Goal: Information Seeking & Learning: Learn about a topic

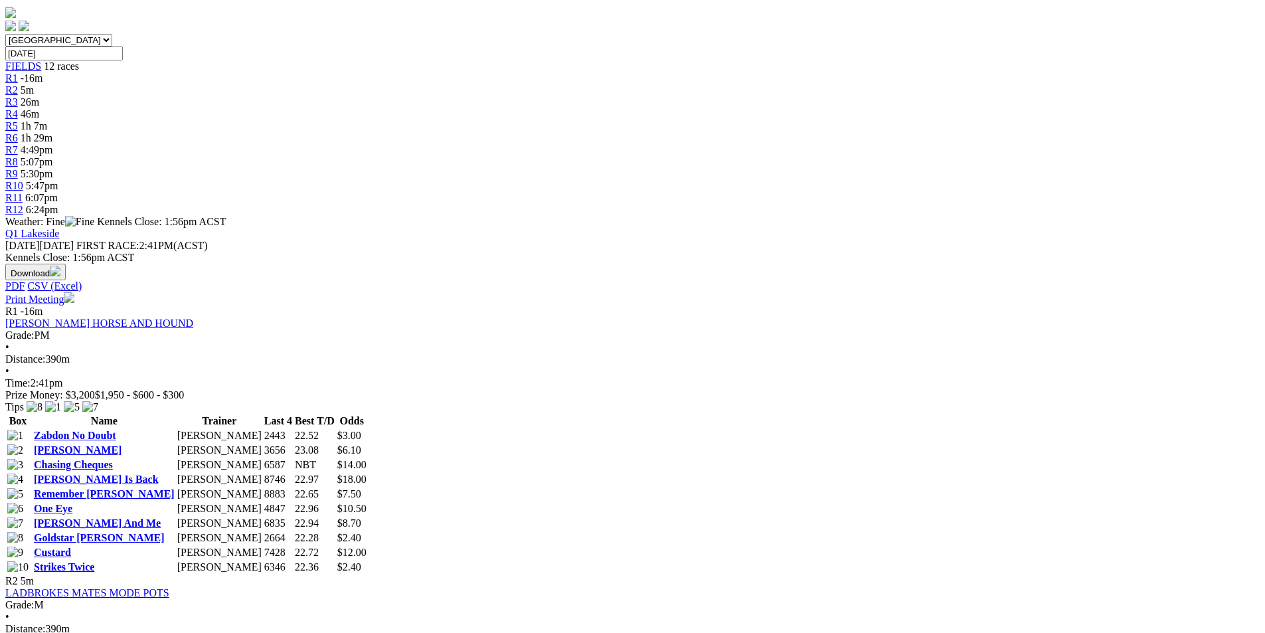
scroll to position [598, 0]
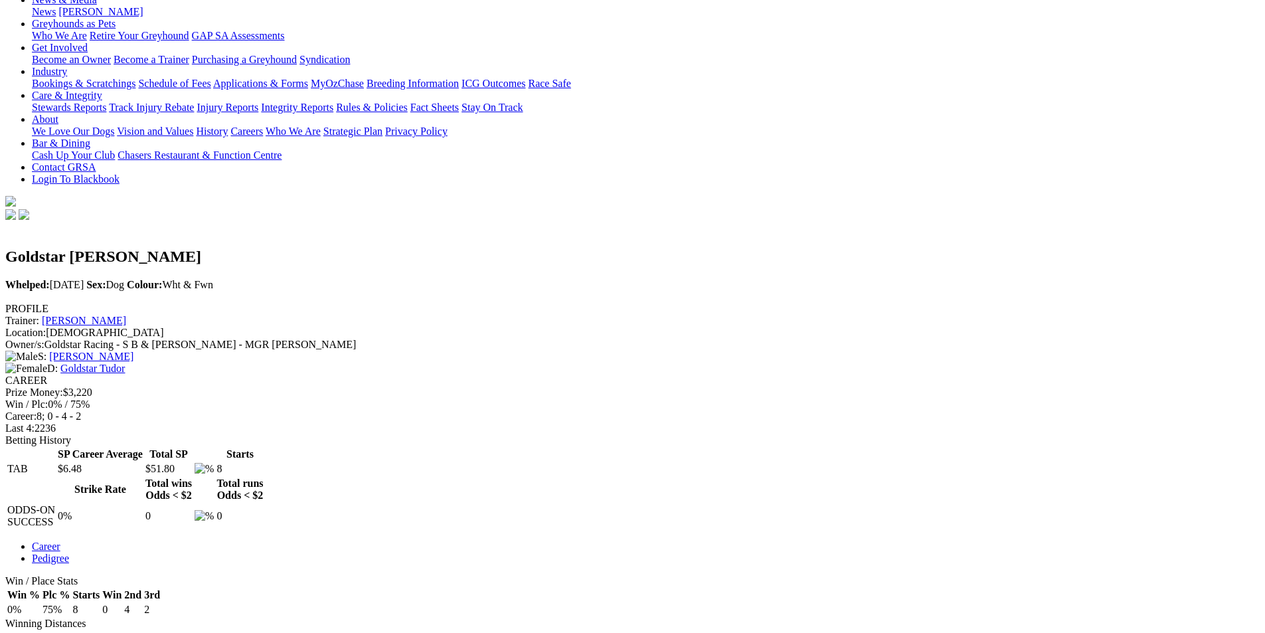
scroll to position [266, 0]
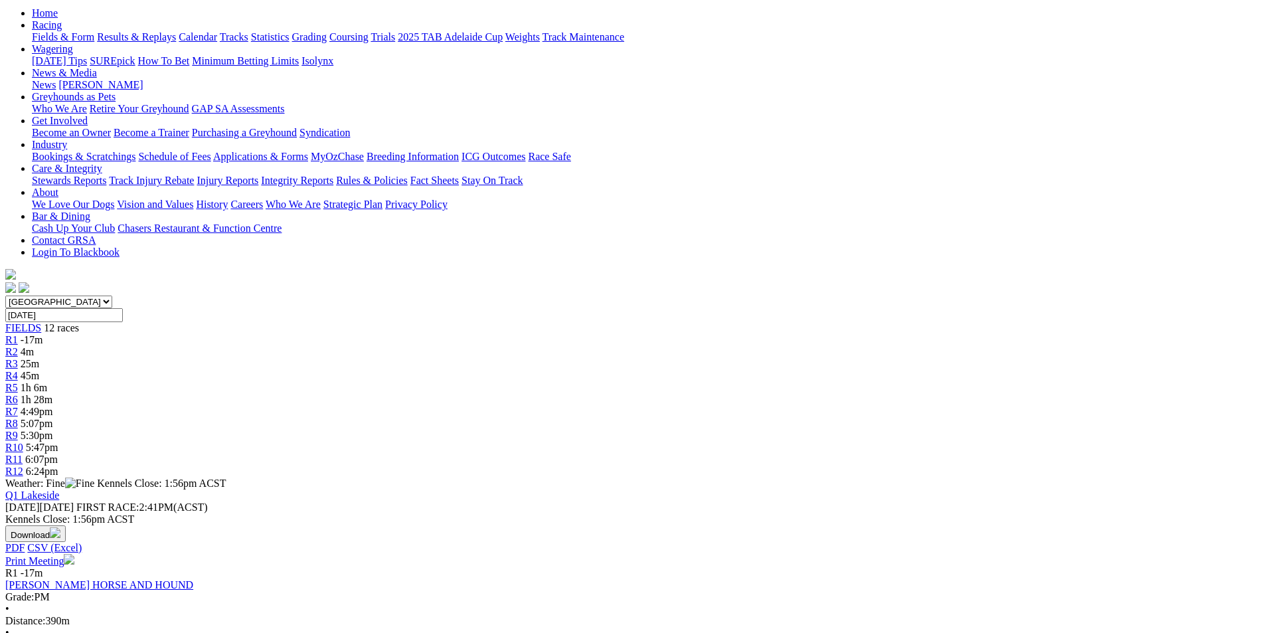
scroll to position [465, 0]
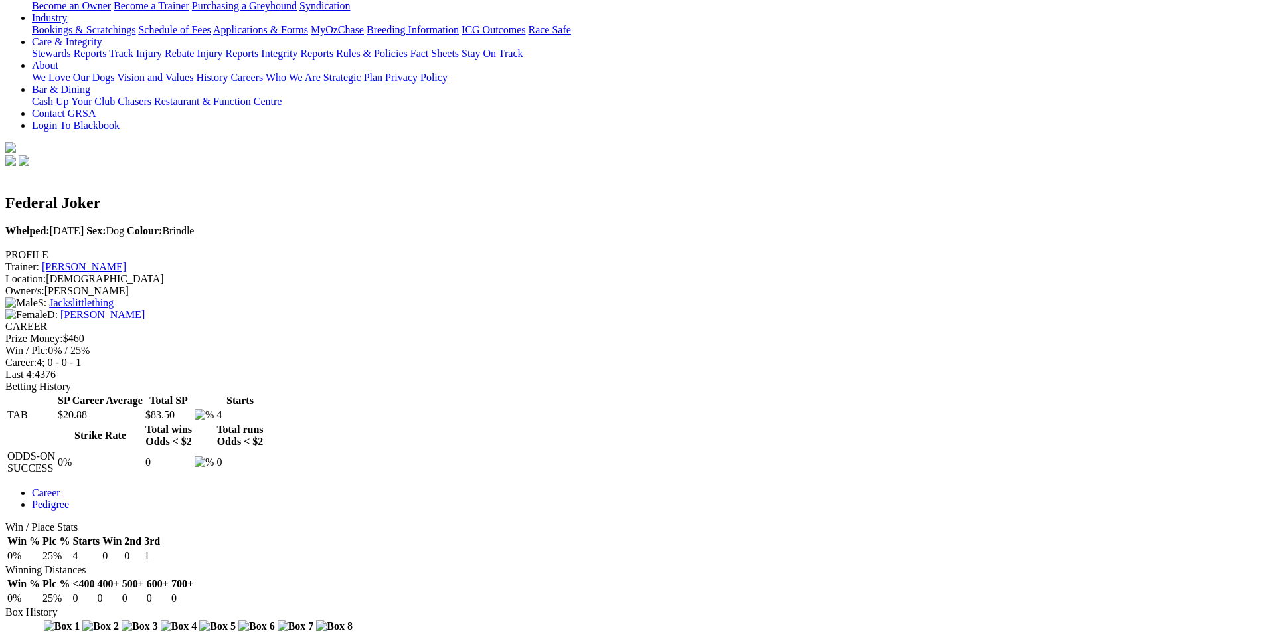
scroll to position [266, 0]
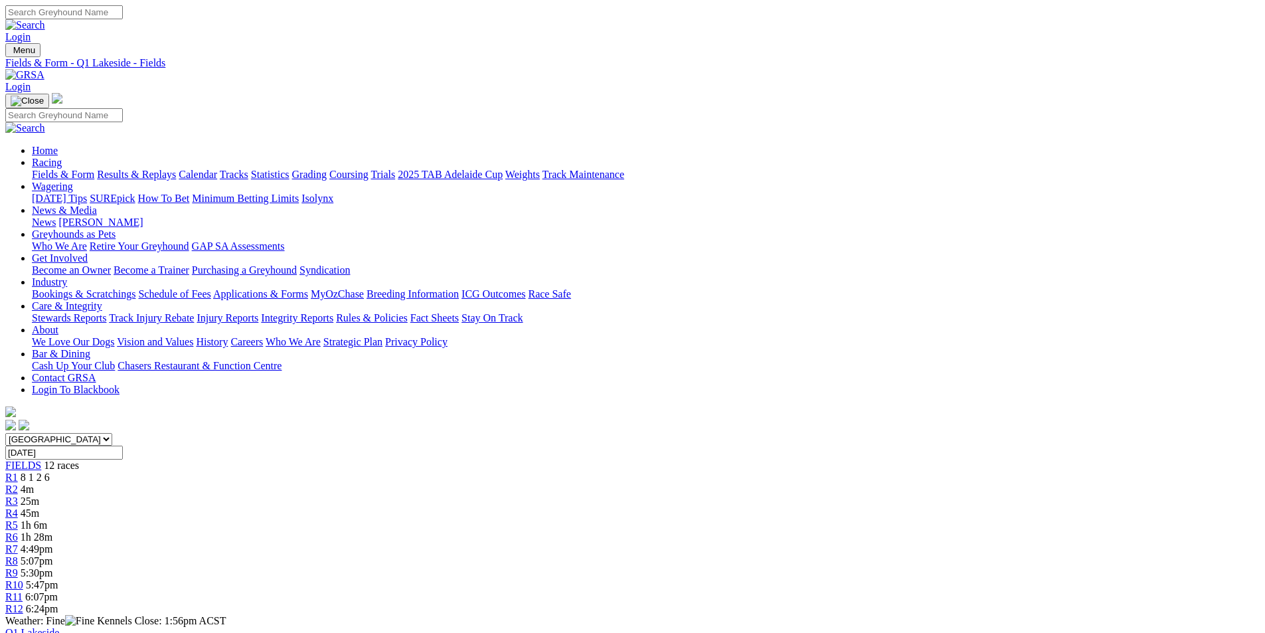
scroll to position [332, 0]
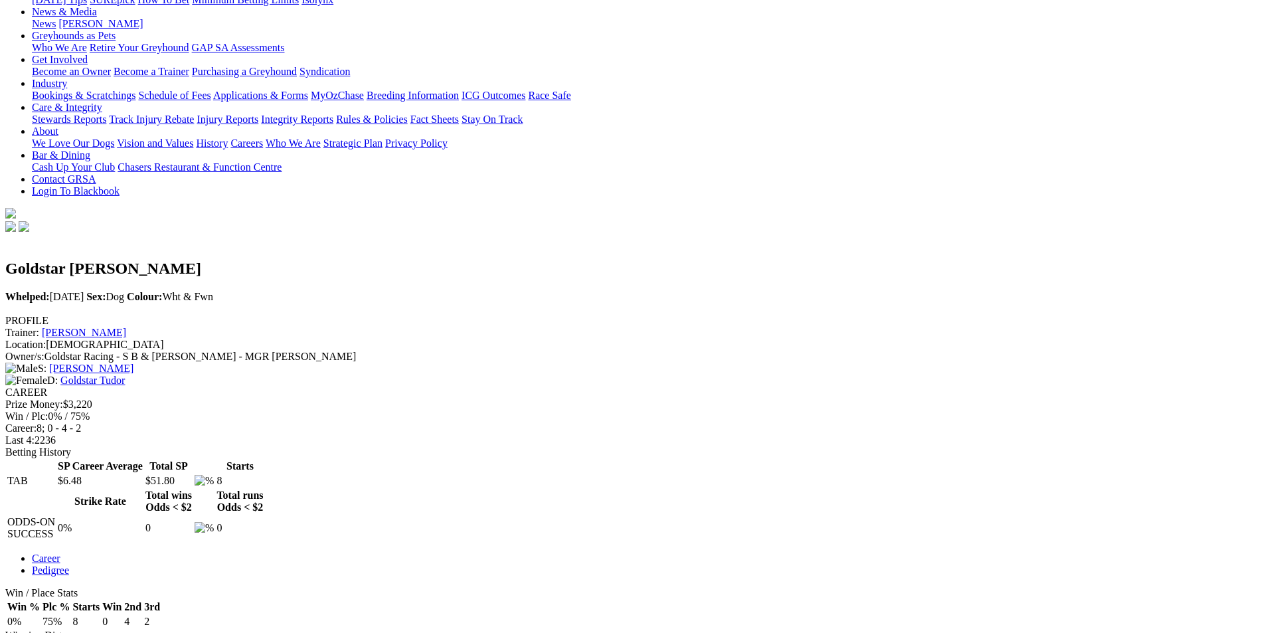
scroll to position [199, 0]
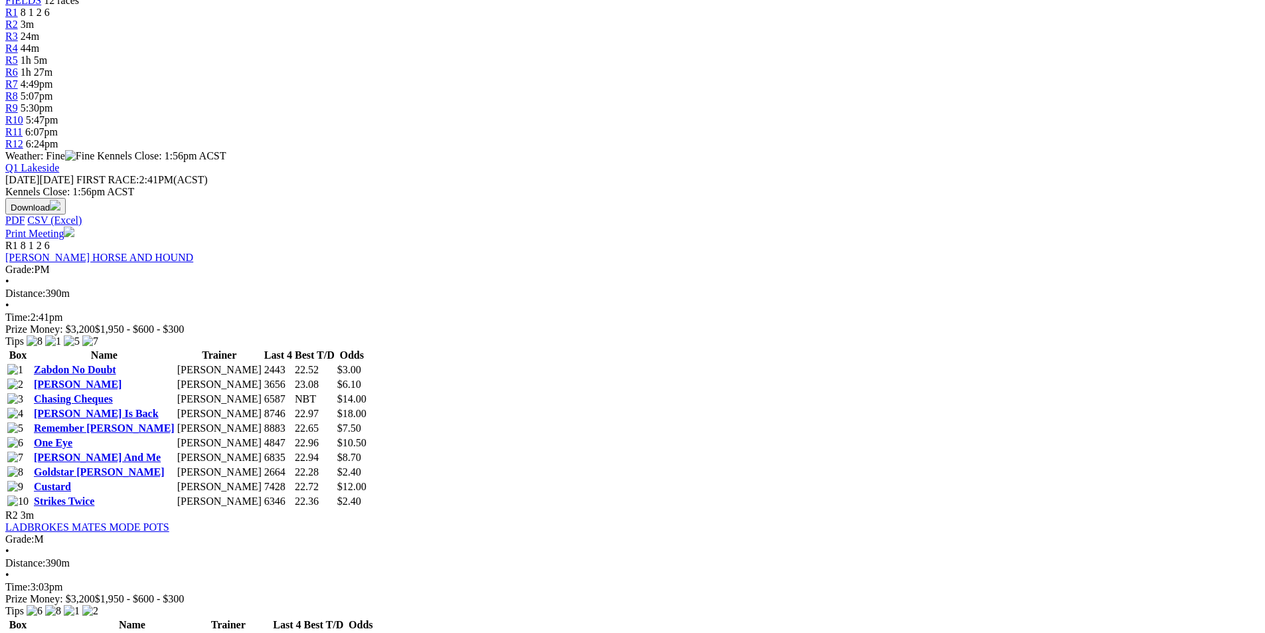
scroll to position [531, 0]
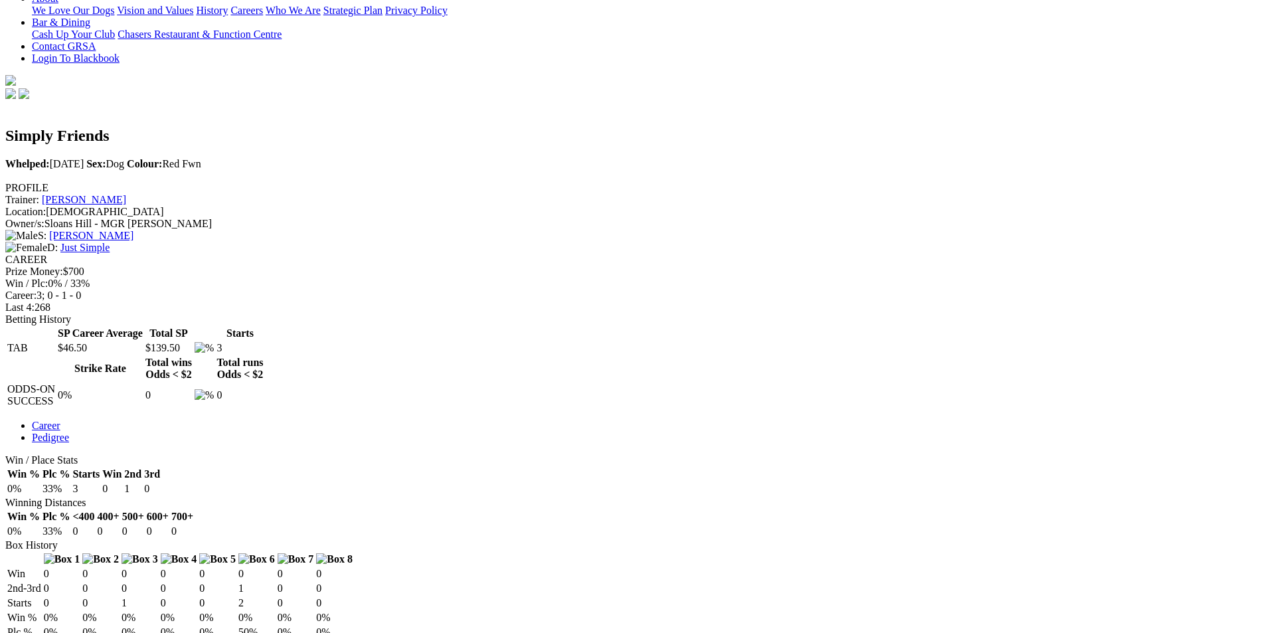
scroll to position [332, 0]
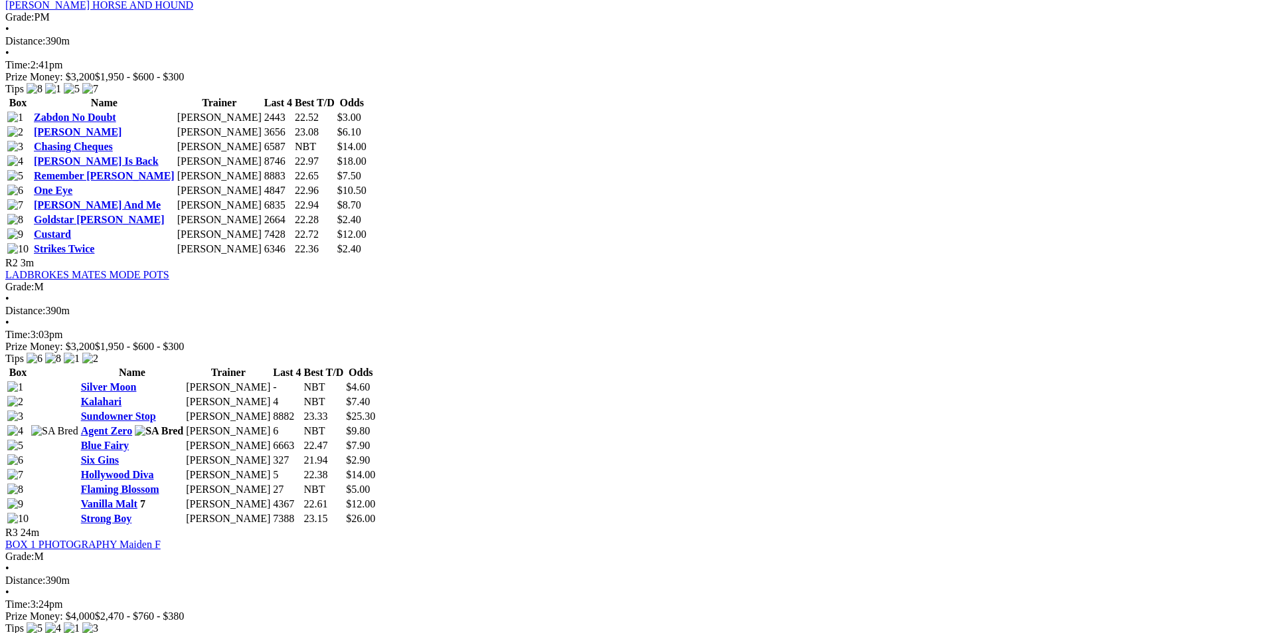
scroll to position [731, 0]
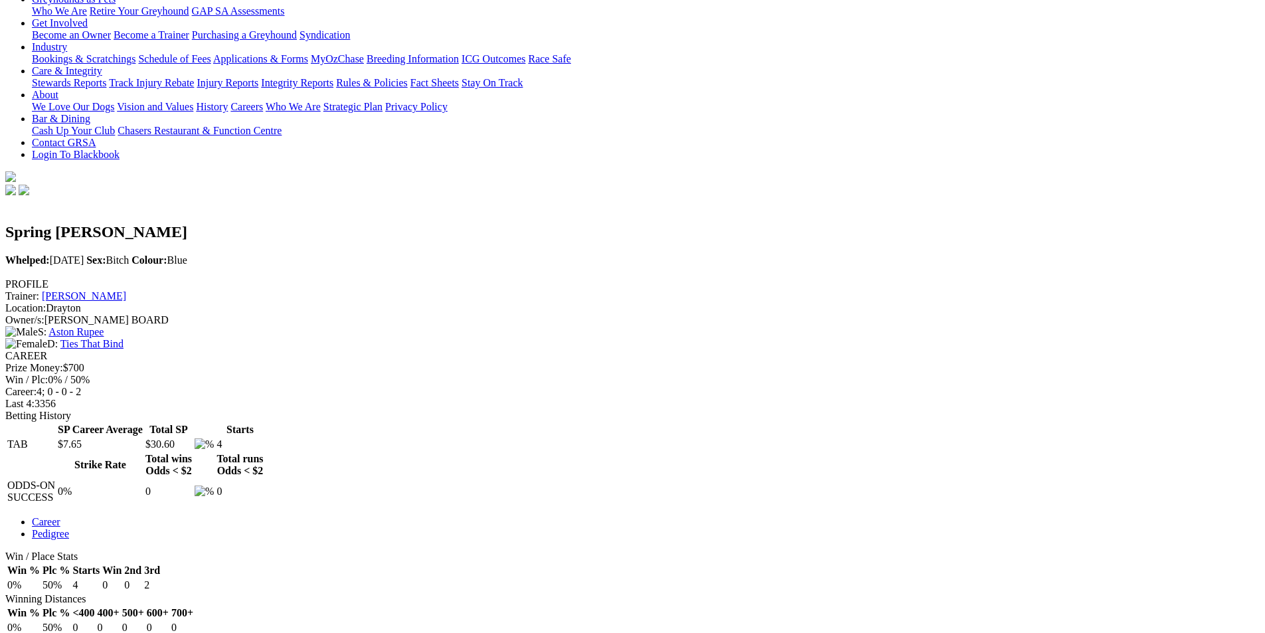
scroll to position [266, 0]
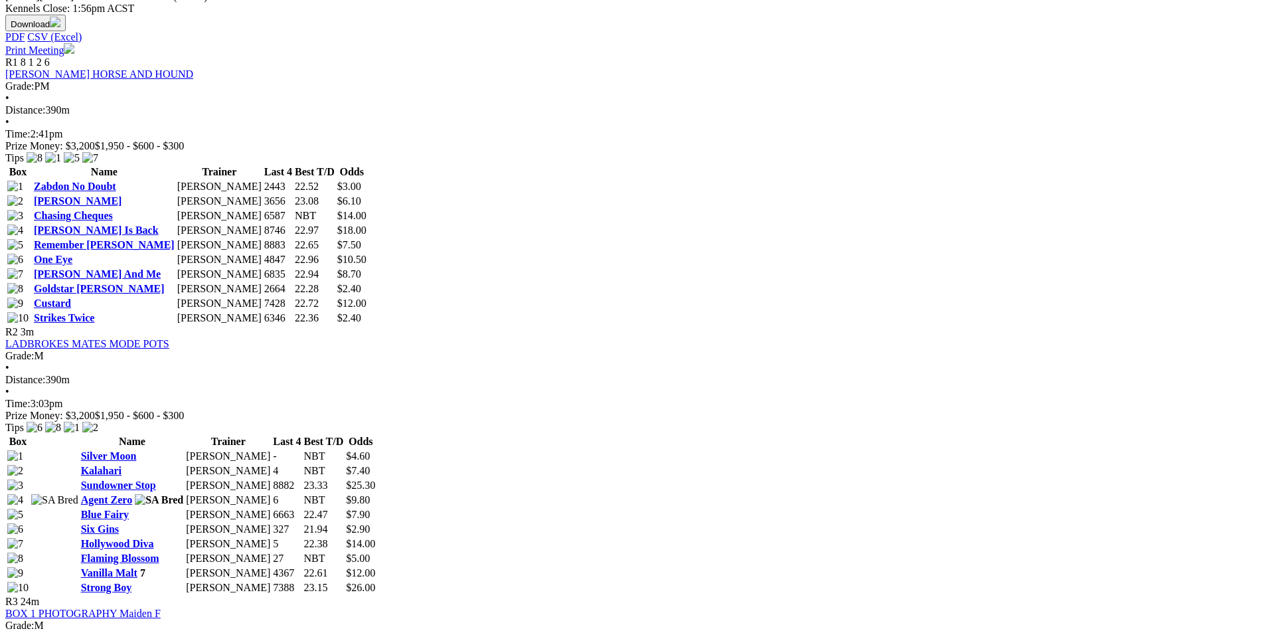
scroll to position [664, 0]
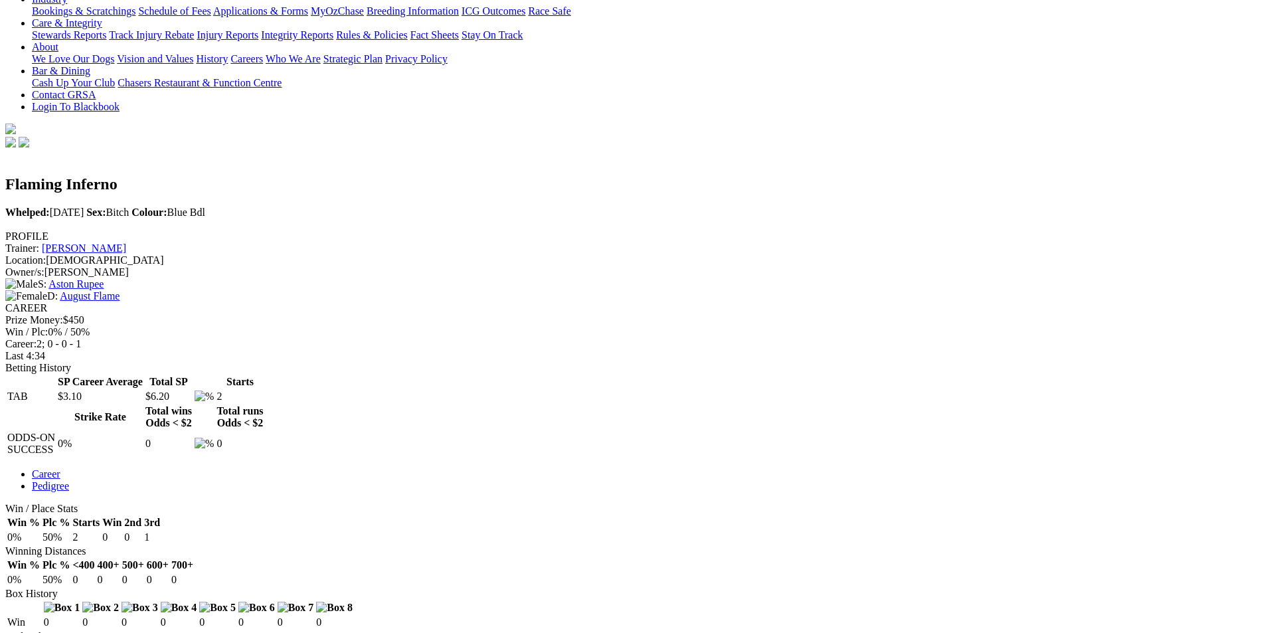
scroll to position [399, 0]
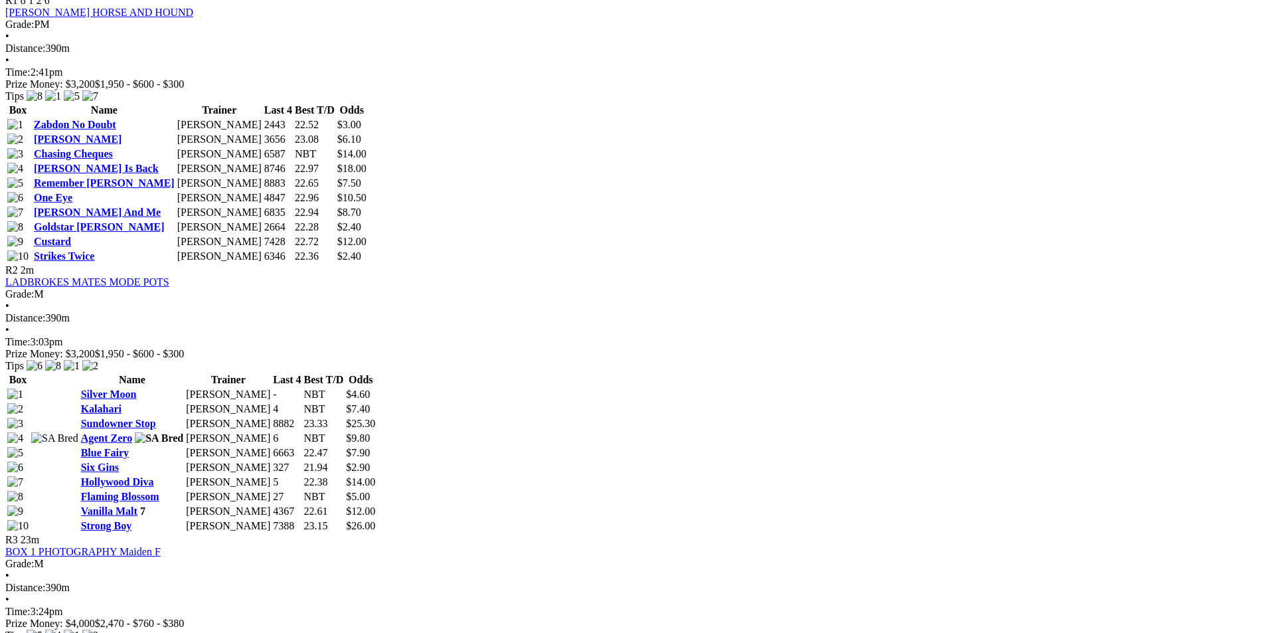
scroll to position [731, 0]
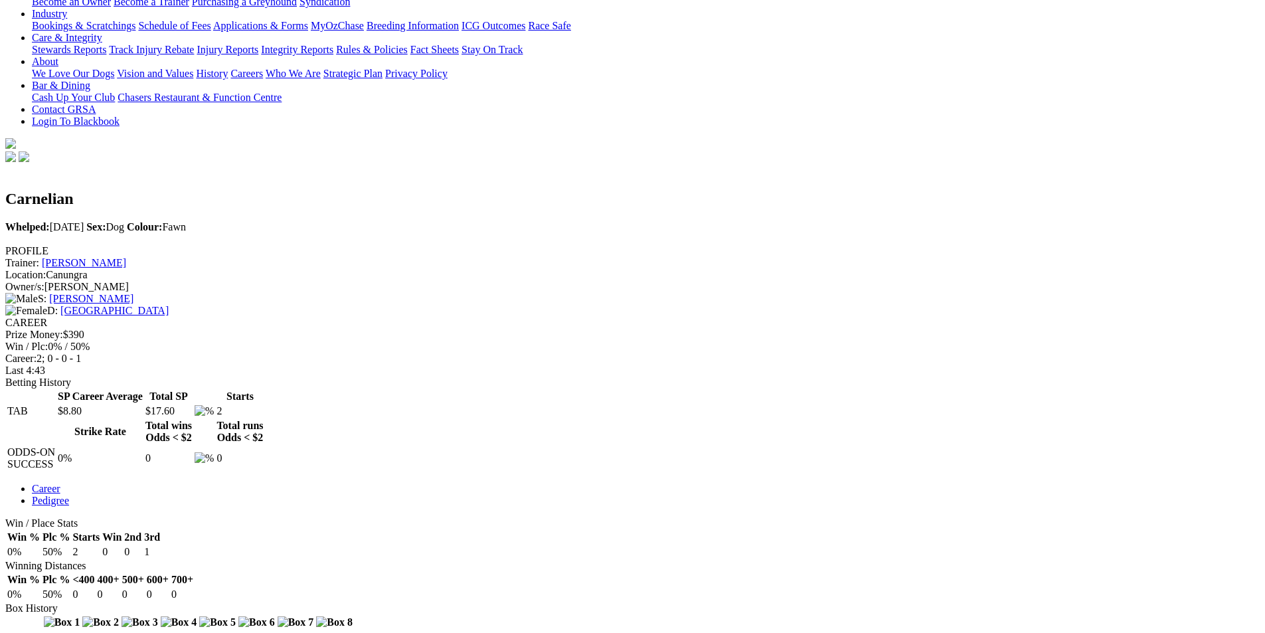
scroll to position [332, 0]
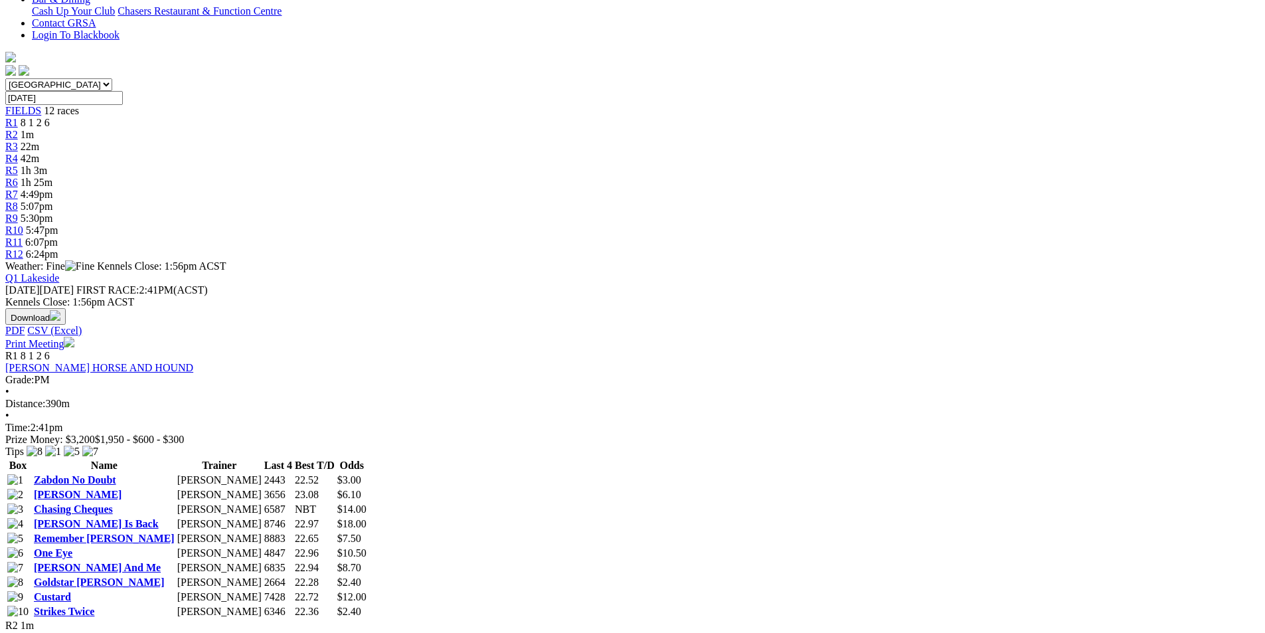
scroll to position [531, 0]
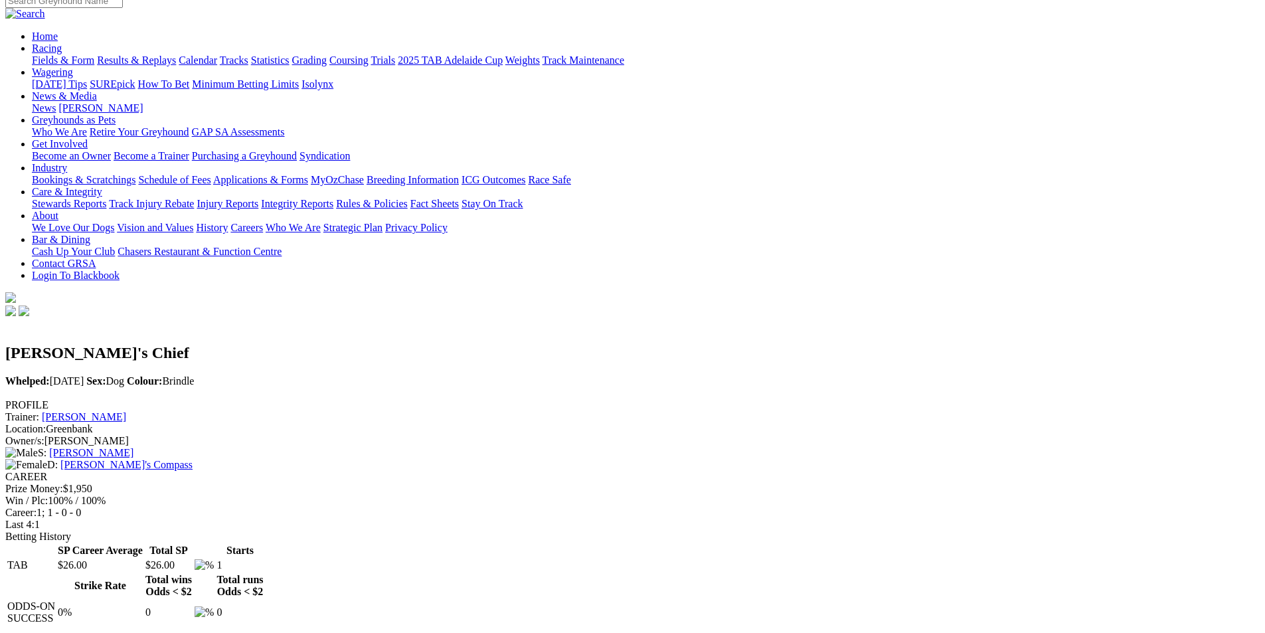
scroll to position [133, 0]
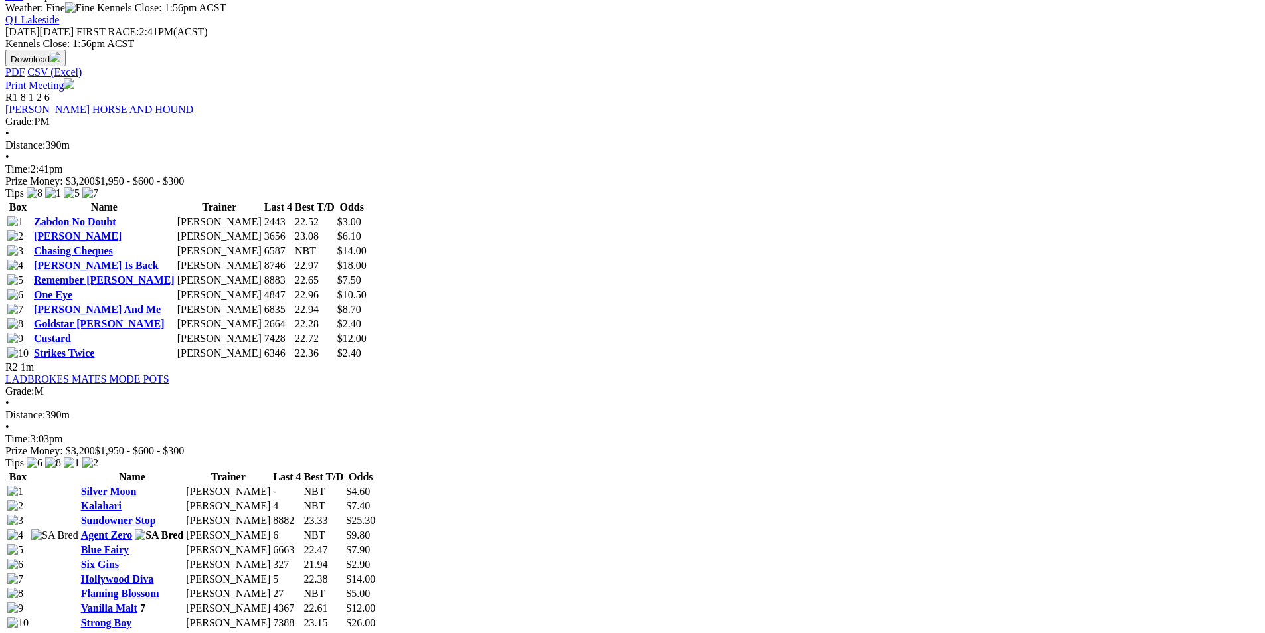
scroll to position [664, 0]
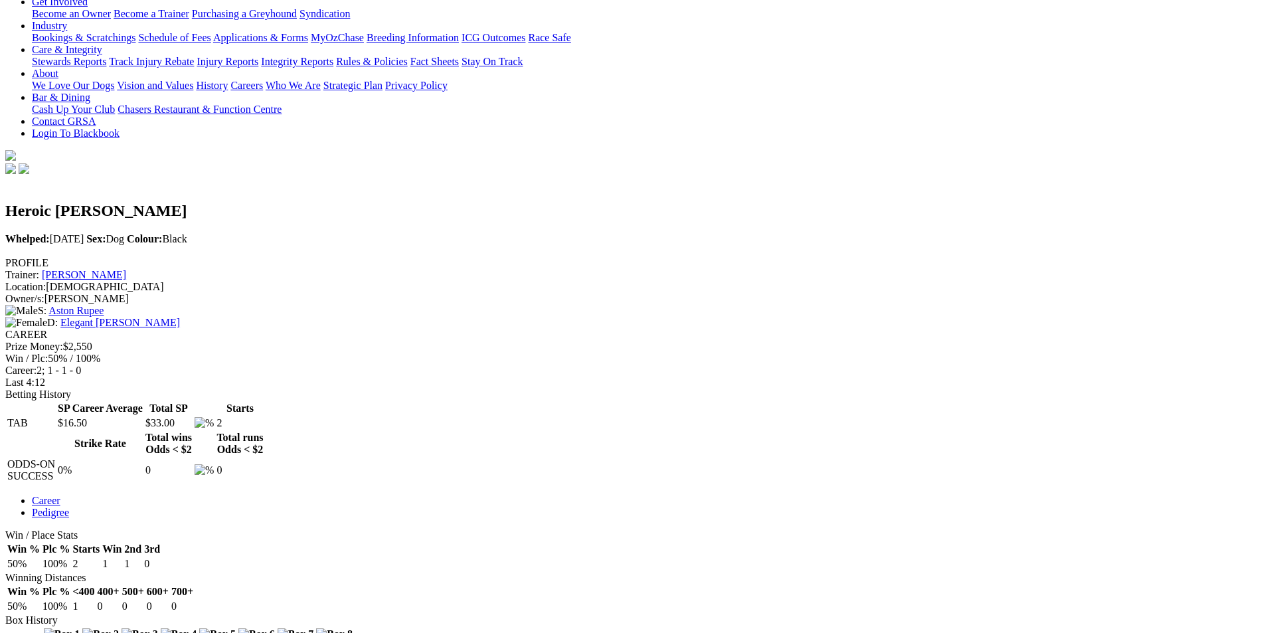
scroll to position [266, 0]
